Goal: Task Accomplishment & Management: Complete application form

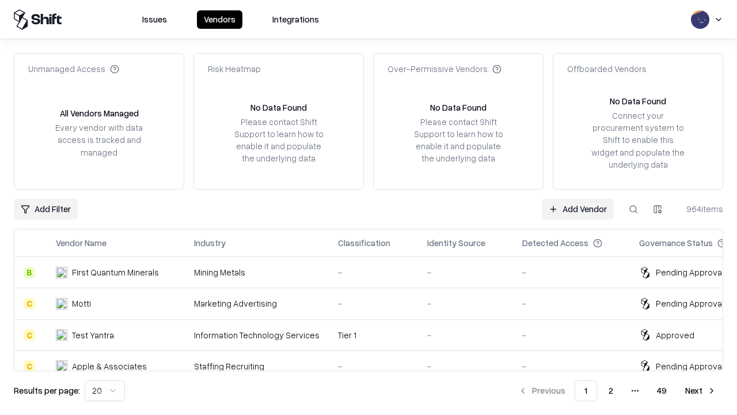
click at [578, 209] on link "Add Vendor" at bounding box center [578, 209] width 72 height 21
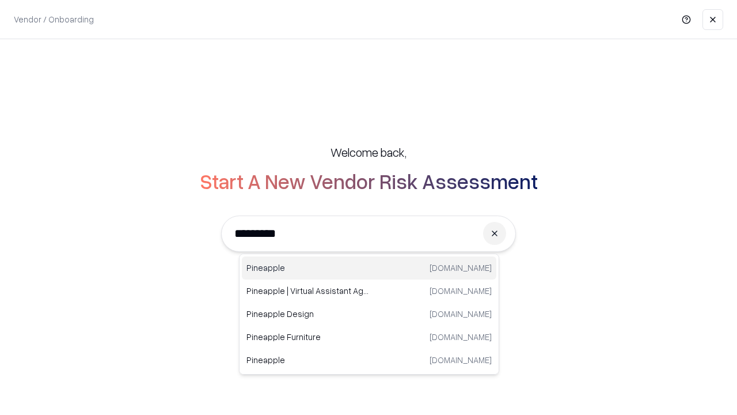
click at [369, 268] on div "Pineapple [DOMAIN_NAME]" at bounding box center [369, 267] width 255 height 23
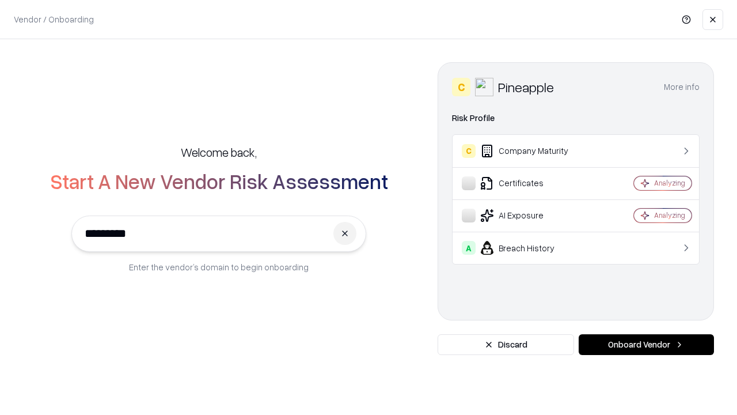
type input "*********"
click at [646, 345] on button "Onboard Vendor" at bounding box center [646, 344] width 135 height 21
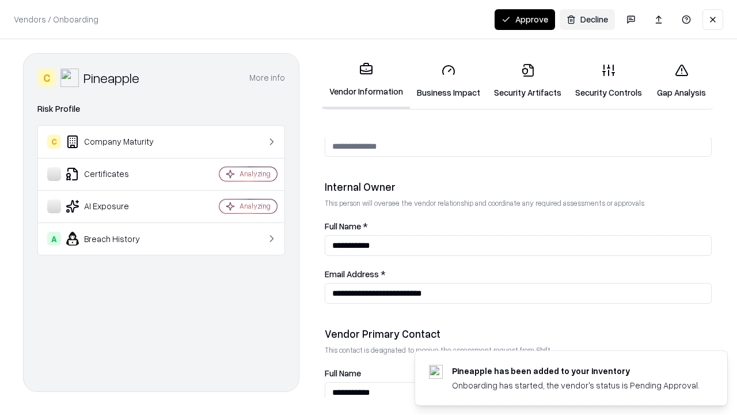
scroll to position [597, 0]
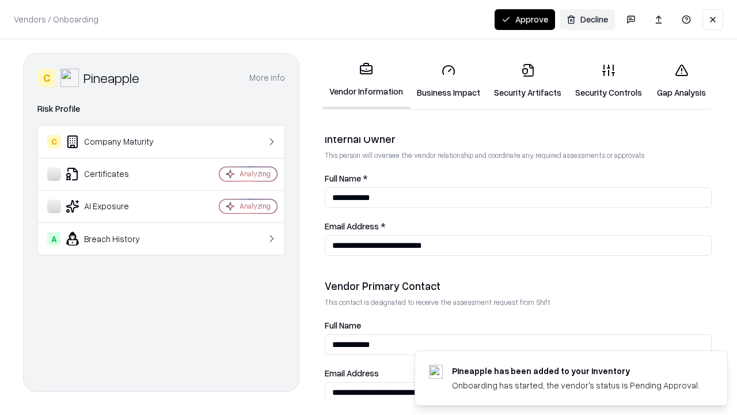
click at [449, 81] on link "Business Impact" at bounding box center [448, 81] width 77 height 54
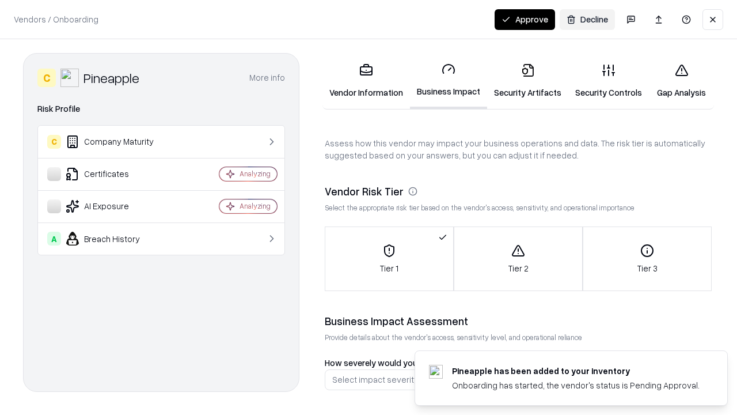
click at [528, 81] on link "Security Artifacts" at bounding box center [527, 81] width 81 height 54
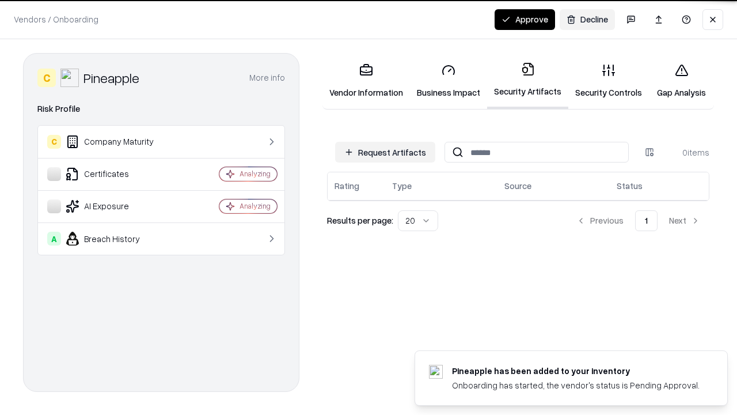
click at [385, 152] on button "Request Artifacts" at bounding box center [385, 152] width 100 height 21
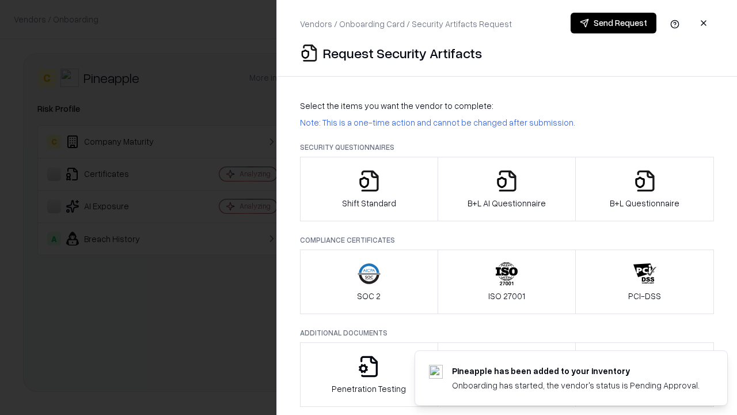
click at [369, 189] on icon "button" at bounding box center [369, 180] width 23 height 23
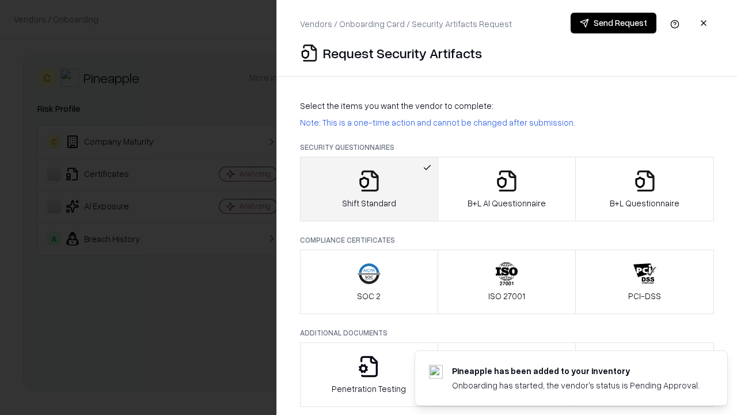
click at [614, 23] on button "Send Request" at bounding box center [614, 23] width 86 height 21
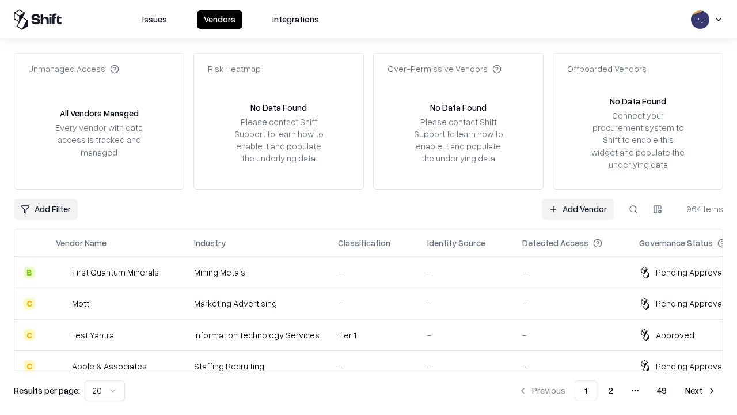
click at [634, 209] on button at bounding box center [633, 209] width 21 height 21
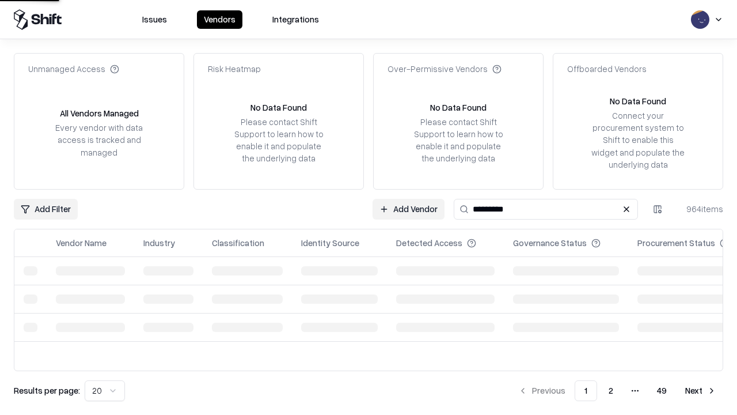
type input "*********"
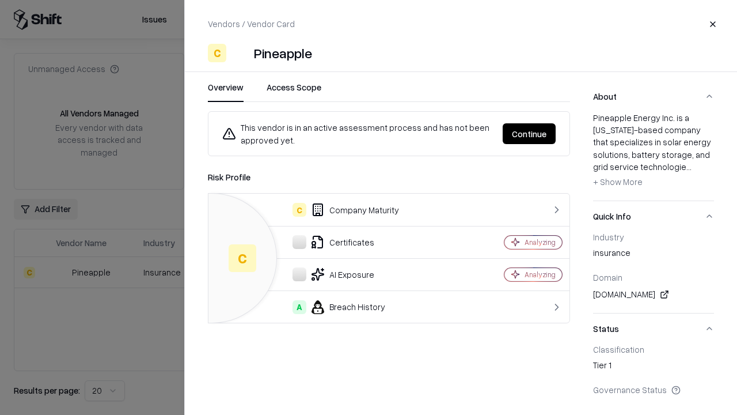
click at [530, 134] on button "Continue" at bounding box center [529, 133] width 53 height 21
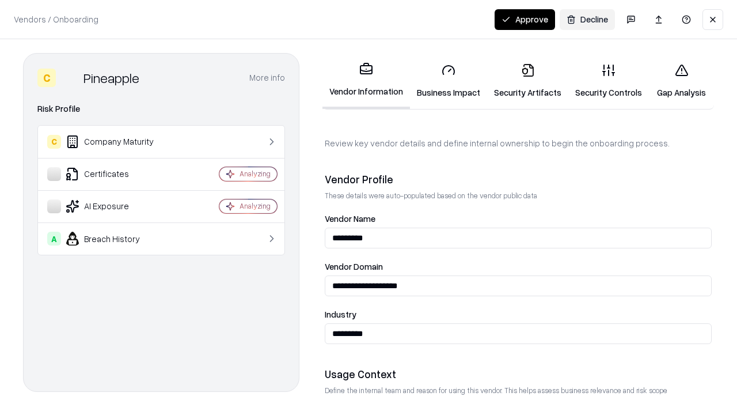
click at [528, 81] on link "Security Artifacts" at bounding box center [527, 81] width 81 height 54
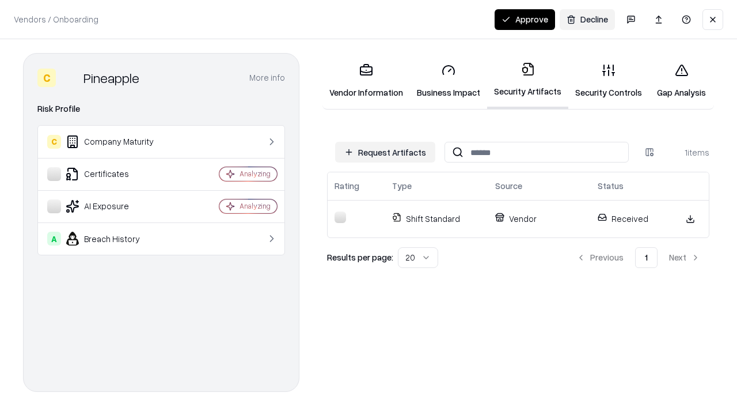
click at [525, 19] on button "Approve" at bounding box center [525, 19] width 60 height 21
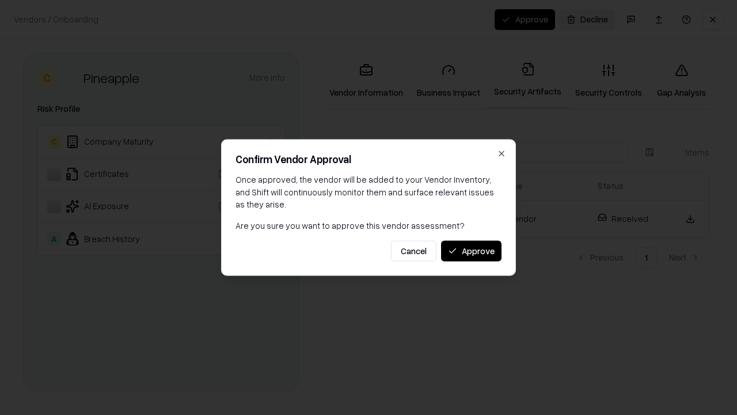
click at [471, 251] on button "Approve" at bounding box center [471, 250] width 60 height 21
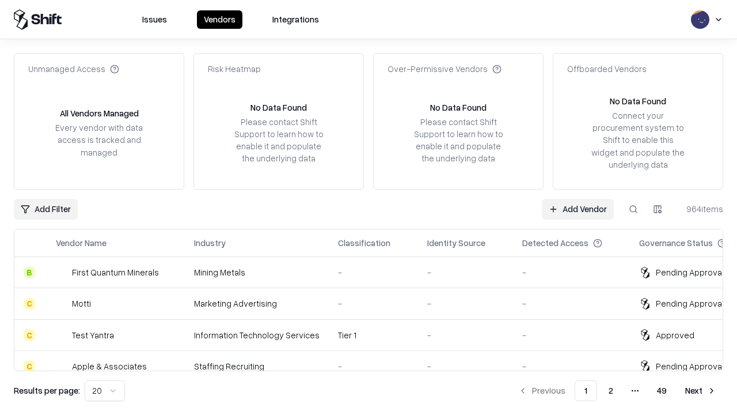
type input "*********"
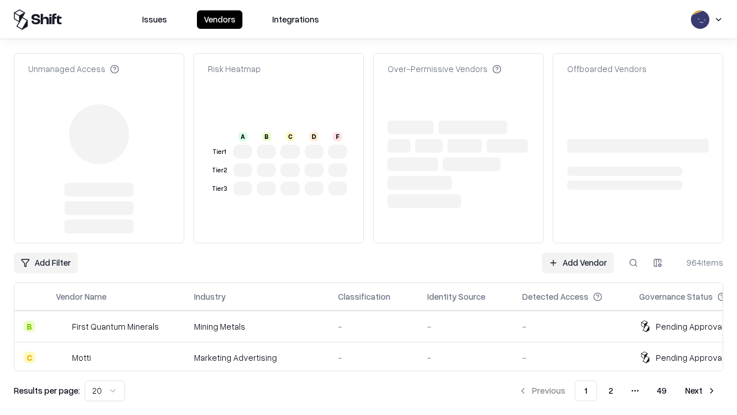
click at [578, 252] on link "Add Vendor" at bounding box center [578, 262] width 72 height 21
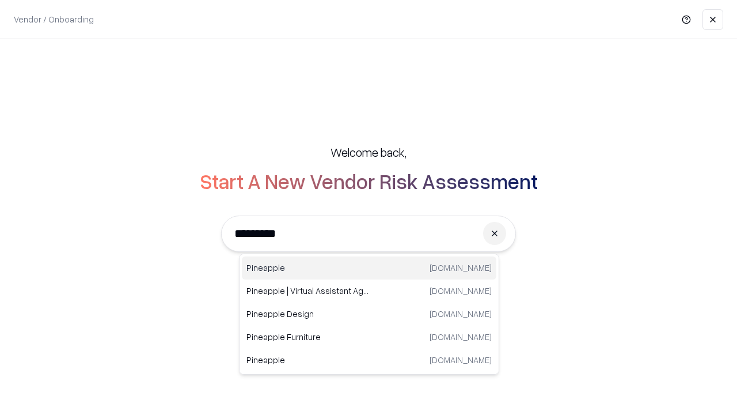
click at [369, 268] on div "Pineapple [DOMAIN_NAME]" at bounding box center [369, 267] width 255 height 23
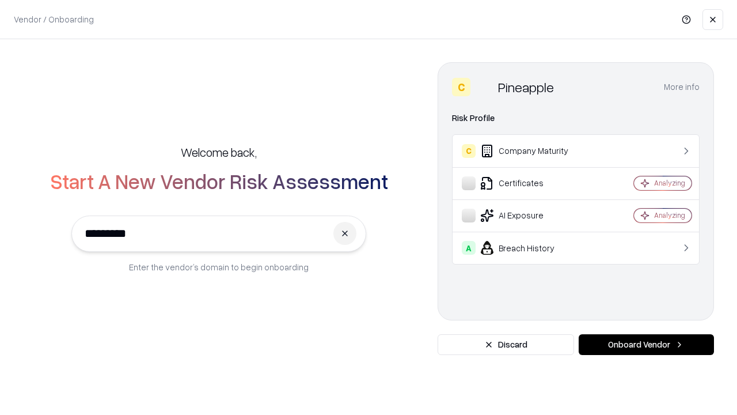
type input "*********"
click at [646, 345] on button "Onboard Vendor" at bounding box center [646, 344] width 135 height 21
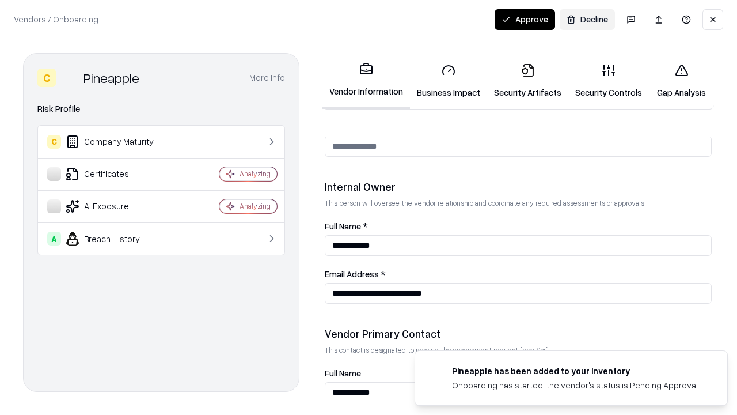
scroll to position [597, 0]
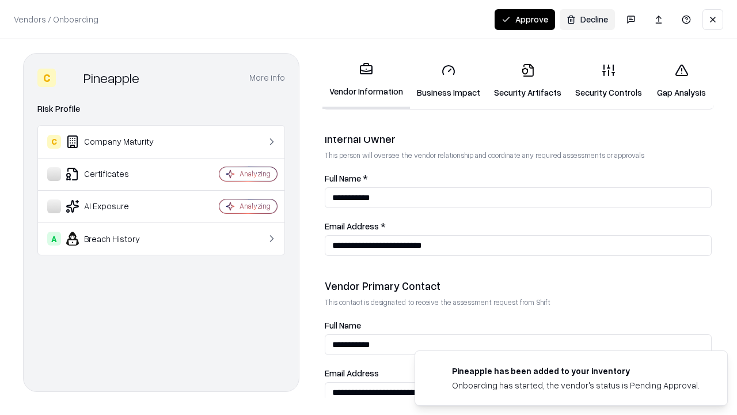
click at [525, 19] on button "Approve" at bounding box center [525, 19] width 60 height 21
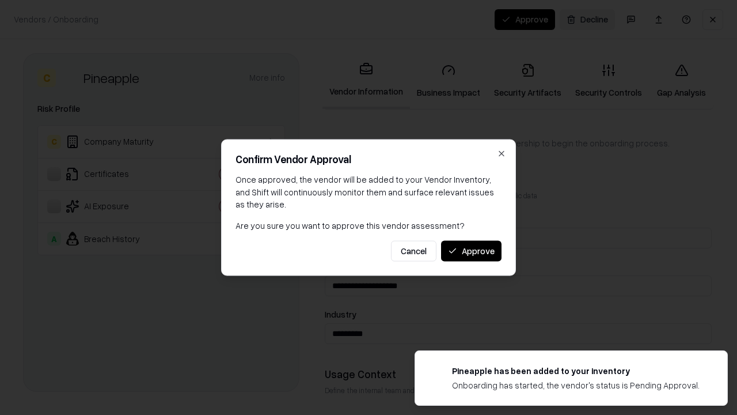
click at [471, 251] on button "Approve" at bounding box center [471, 250] width 60 height 21
